Goal: Transaction & Acquisition: Purchase product/service

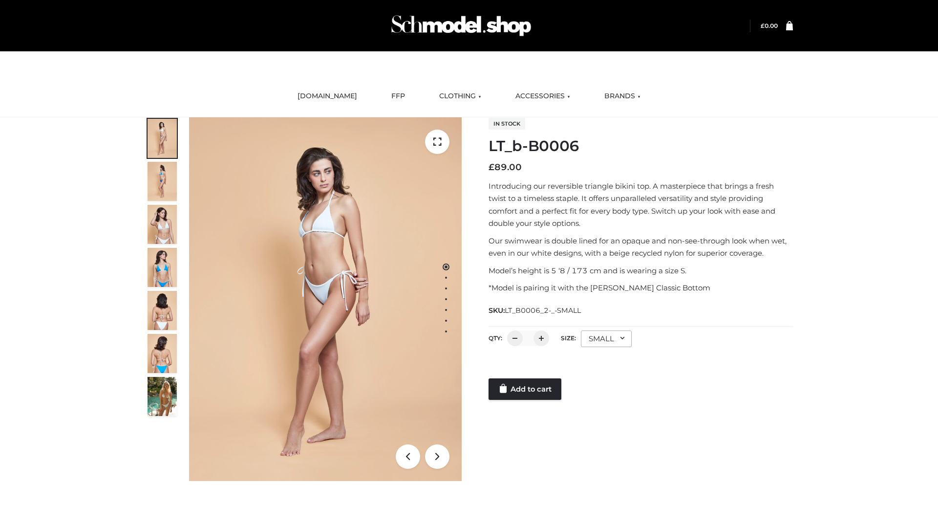
click at [526, 389] on link "Add to cart" at bounding box center [525, 389] width 73 height 22
